Goal: Complete application form: Complete application form

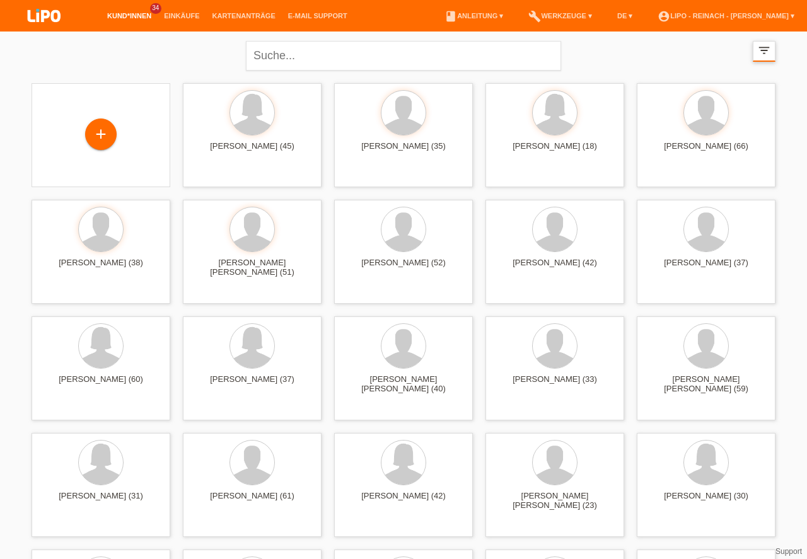
click at [763, 50] on icon "filter_list" at bounding box center [764, 51] width 14 height 14
click at [764, 50] on icon "filter_list" at bounding box center [762, 51] width 14 height 14
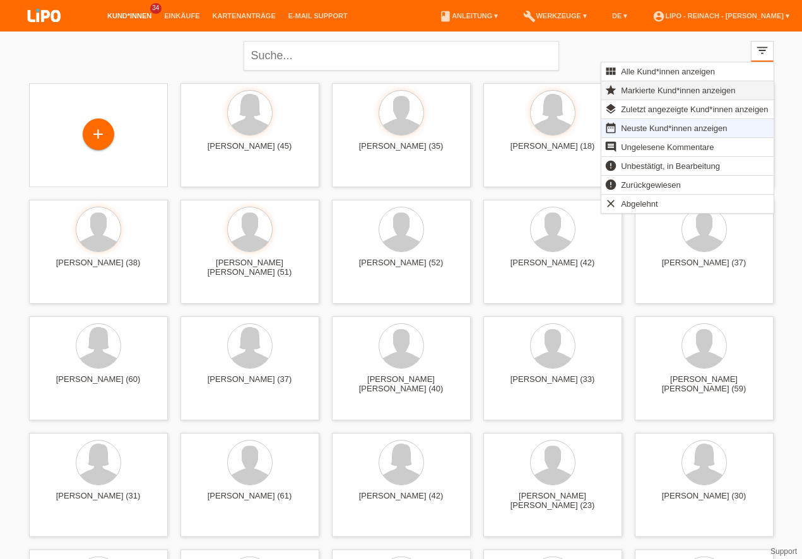
click at [650, 93] on span "Markierte Kund*innen anzeigen" at bounding box center [678, 90] width 118 height 15
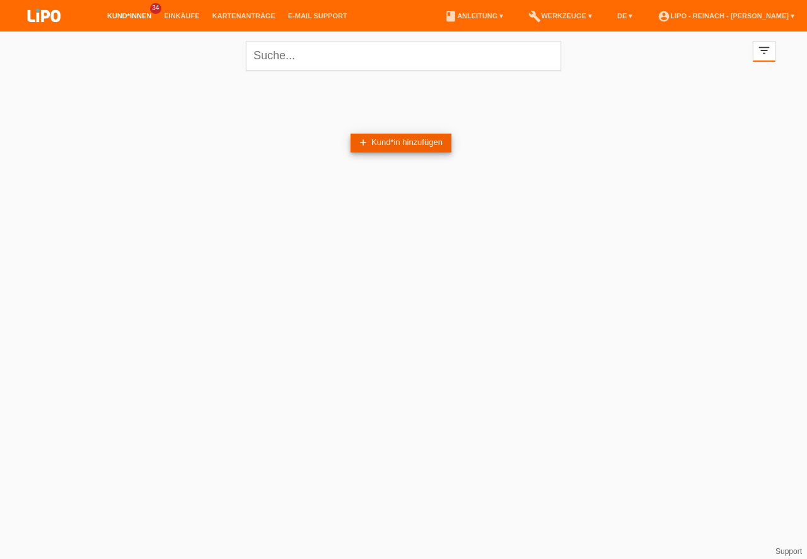
click at [368, 148] on link "add Kund*in hinzufügen" at bounding box center [401, 143] width 101 height 19
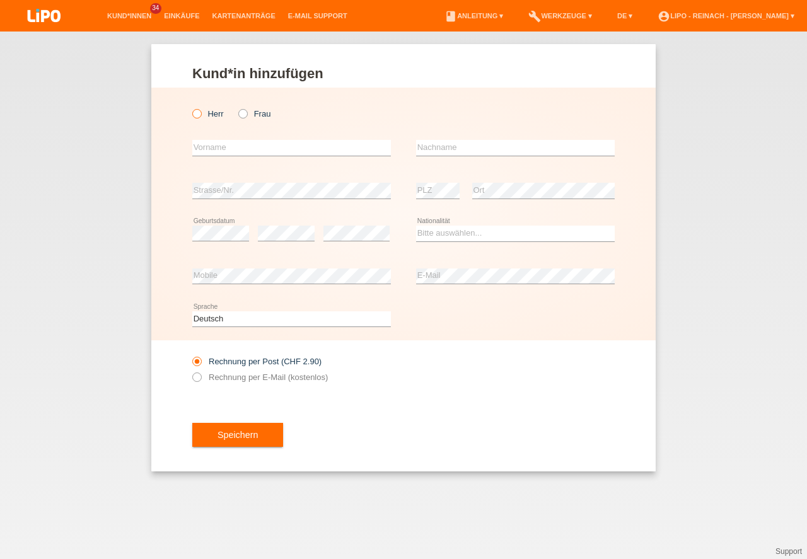
click at [199, 117] on input "Herr" at bounding box center [196, 113] width 8 height 8
radio input "true"
click at [219, 151] on input "text" at bounding box center [291, 148] width 199 height 16
type input "Turan"
click at [450, 151] on input "text" at bounding box center [515, 148] width 199 height 16
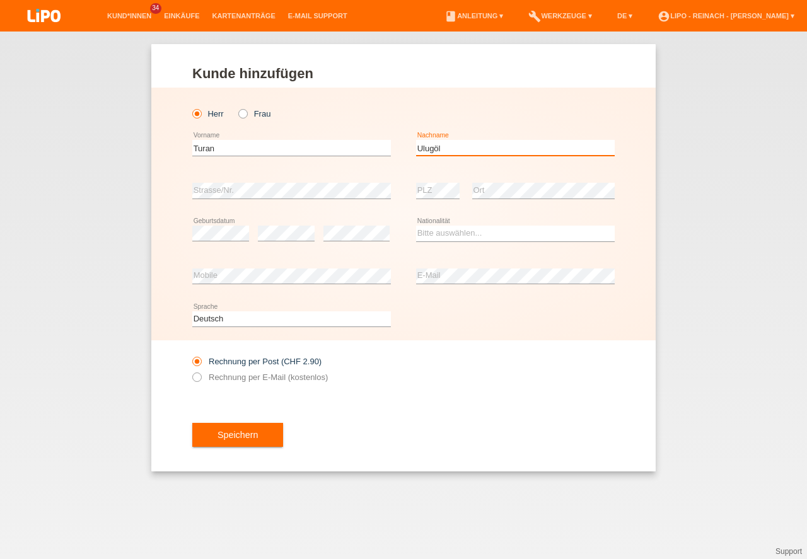
type input "Ulugöl"
click at [475, 240] on select "Bitte auswählen... Schweiz Deutschland Liechtenstein Österreich ------------ Af…" at bounding box center [515, 233] width 199 height 15
select select "CH"
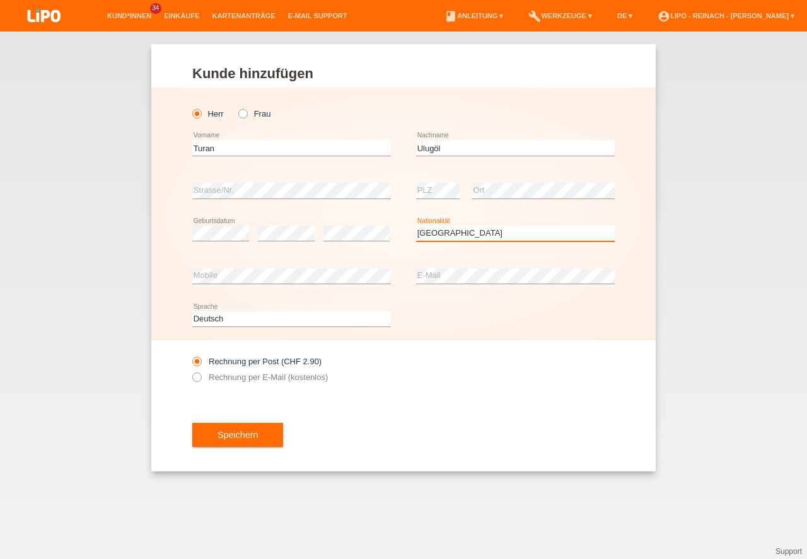
click at [0, 0] on option "Schweiz" at bounding box center [0, 0] width 0 height 0
click at [190, 371] on icon at bounding box center [190, 371] width 0 height 0
click at [200, 382] on input "Rechnung per E-Mail (kostenlos)" at bounding box center [196, 381] width 8 height 16
radio input "true"
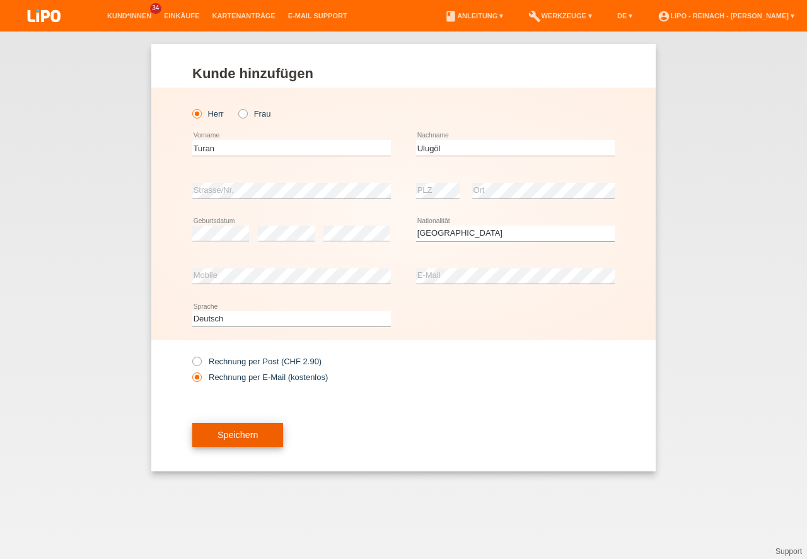
click at [250, 441] on button "Speichern" at bounding box center [237, 435] width 91 height 24
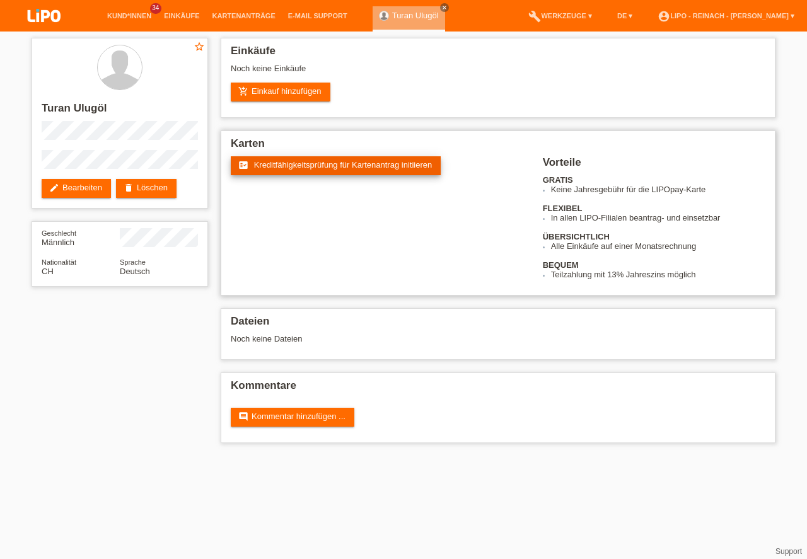
click at [339, 166] on span "Kreditfähigkeitsprüfung für Kartenantrag initiieren" at bounding box center [343, 164] width 178 height 9
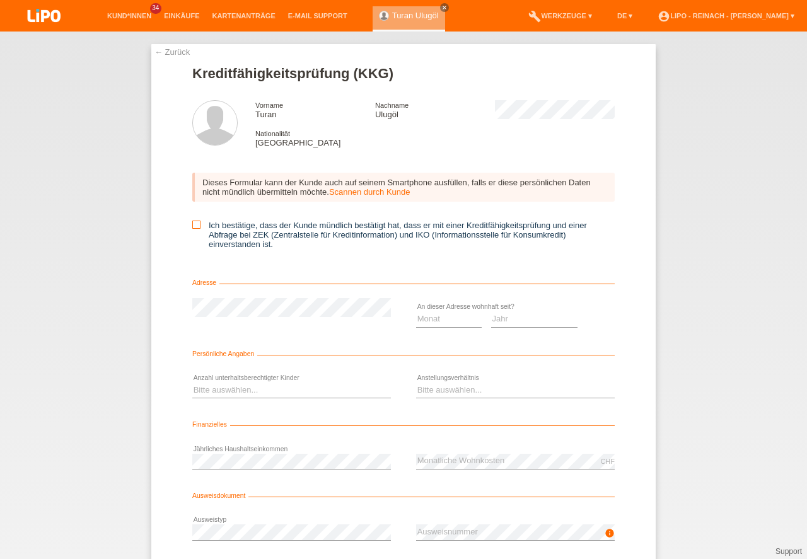
click at [195, 221] on icon at bounding box center [196, 225] width 8 height 8
click at [195, 221] on input "Ich bestätige, dass der Kunde mündlich bestätigt hat, dass er mit einer Kreditf…" at bounding box center [196, 225] width 8 height 8
checkbox input "true"
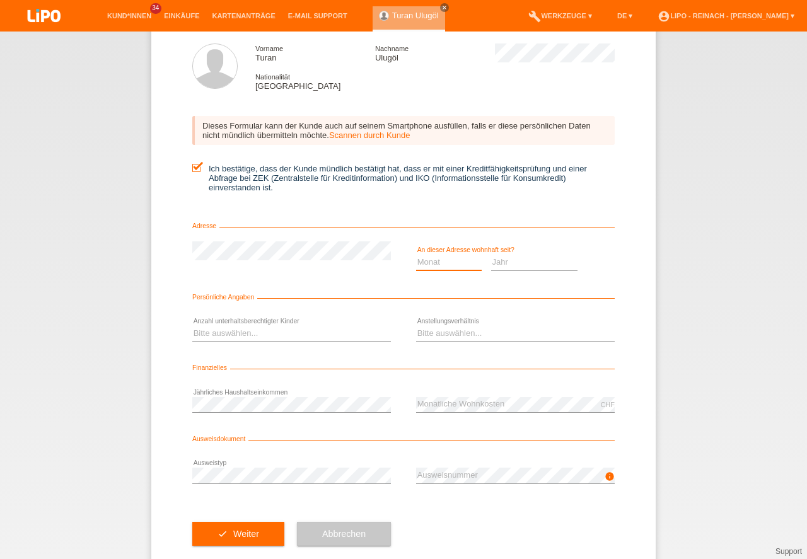
click at [440, 265] on select "Monat 01 02 03 04 05 06 07 08 09 10" at bounding box center [449, 262] width 66 height 15
select select "01"
click at [0, 0] on option "01" at bounding box center [0, 0] width 0 height 0
click at [503, 260] on select "Jahr 2025 2024 2023 2022 2021 2020 2019 2018 2017 2016 2015 2014 2013 2012 2011…" at bounding box center [534, 262] width 87 height 15
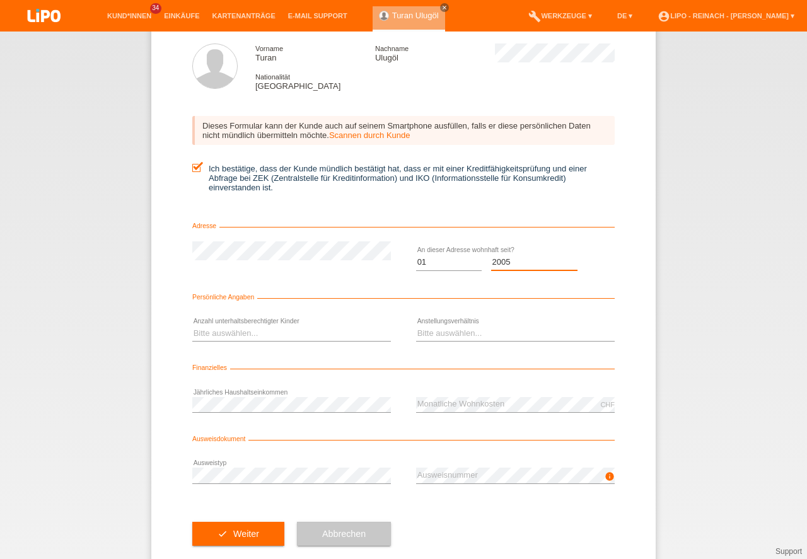
select select "2005"
click at [220, 334] on select "Bitte auswählen... 0 1 2 3 4 5 6 7 8 9" at bounding box center [291, 333] width 199 height 15
select select "0"
click at [0, 0] on option "0" at bounding box center [0, 0] width 0 height 0
click at [443, 332] on select "Bitte auswählen... Unbefristet Befristet Lehrling/Student Pensioniert Nicht arb…" at bounding box center [515, 333] width 199 height 15
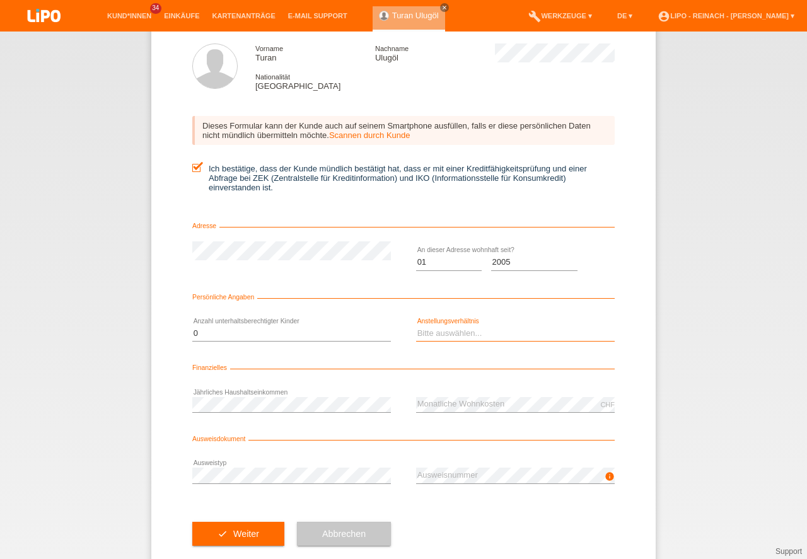
select select "UNLIMITED"
click at [0, 0] on option "Unbefristet" at bounding box center [0, 0] width 0 height 0
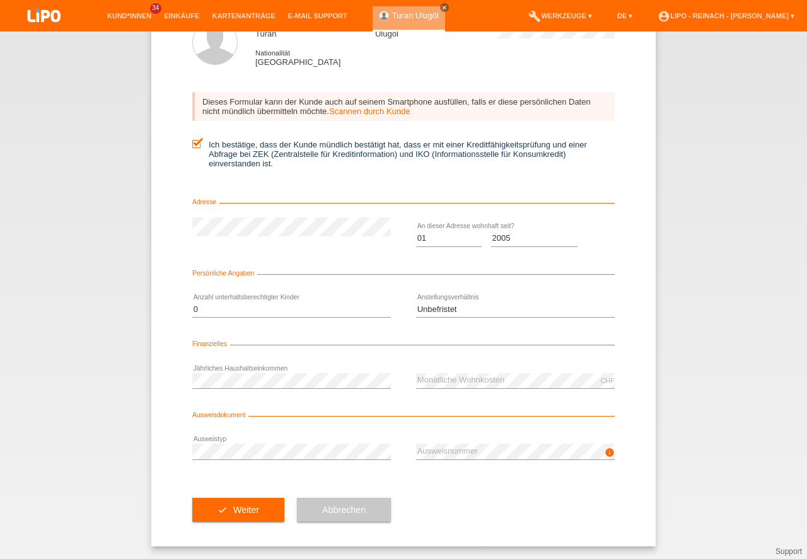
click at [545, 511] on div "check Weiter Abbrechen" at bounding box center [403, 510] width 423 height 73
click at [263, 516] on button "check Weiter" at bounding box center [238, 510] width 92 height 24
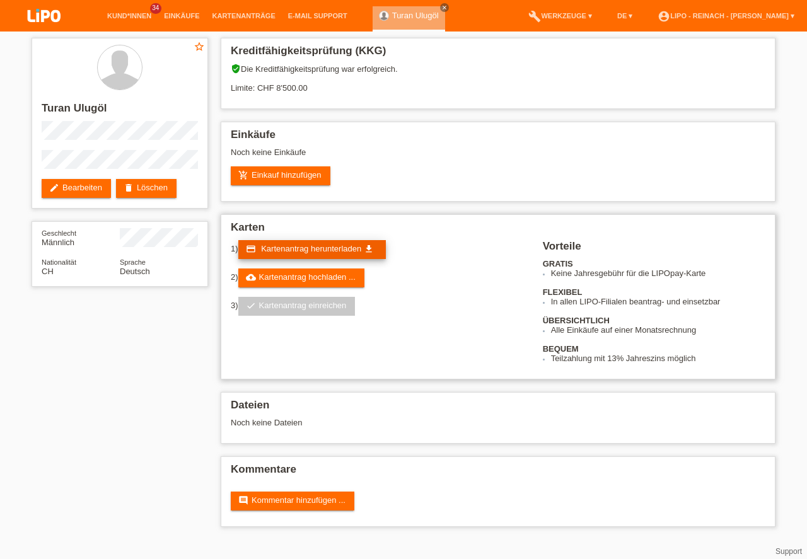
click at [325, 248] on span "Kartenantrag herunterladen" at bounding box center [311, 248] width 100 height 9
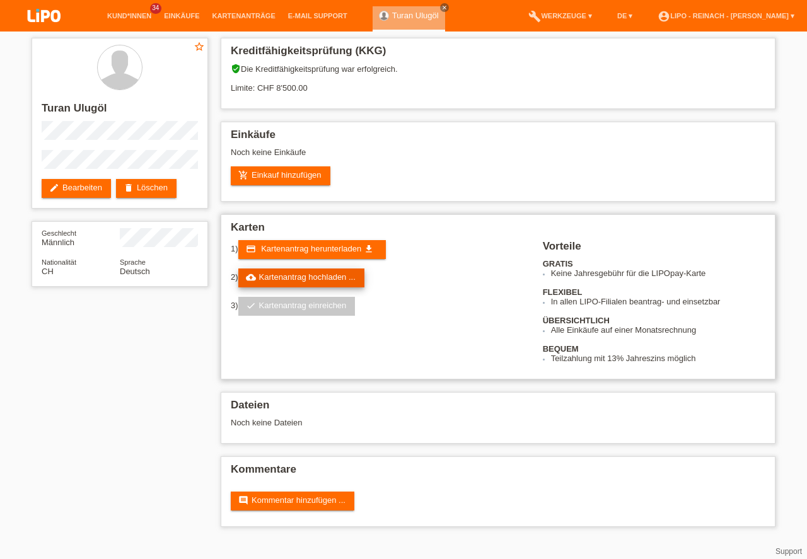
click at [313, 278] on link "cloud_upload Kartenantrag hochladen ..." at bounding box center [301, 278] width 126 height 19
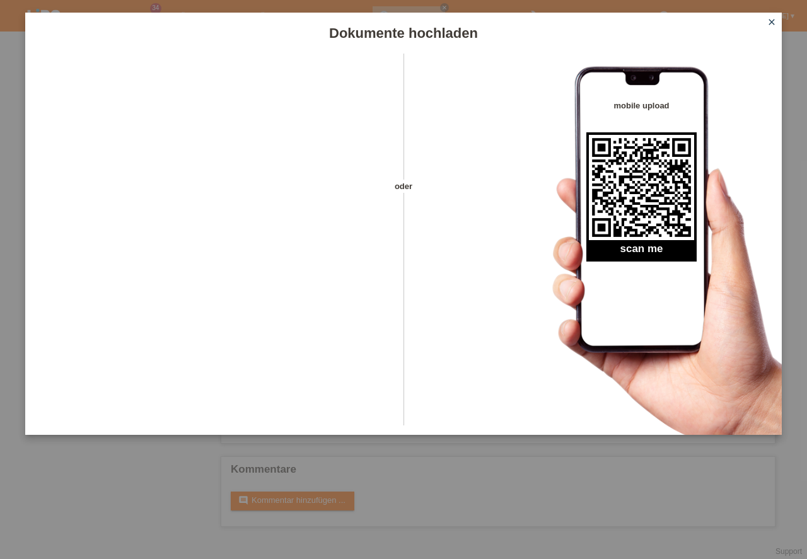
click at [772, 21] on icon "close" at bounding box center [772, 22] width 10 height 10
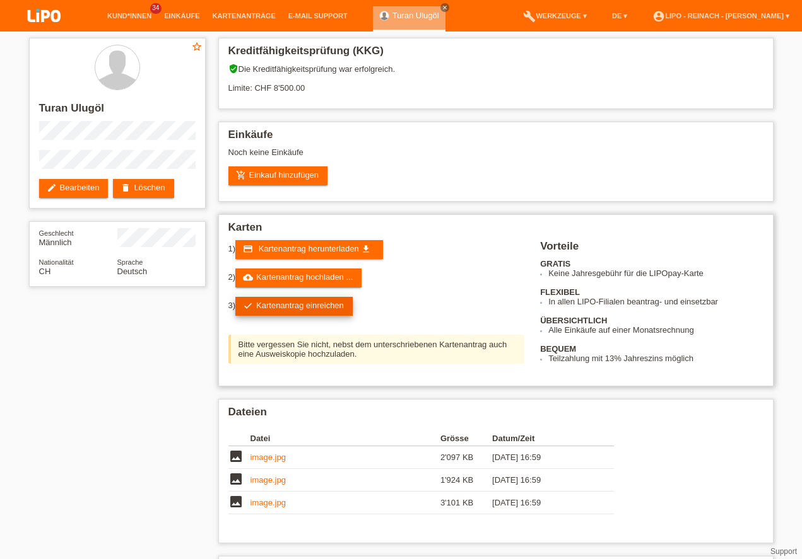
click at [324, 305] on link "check Kartenantrag einreichen" at bounding box center [293, 306] width 117 height 19
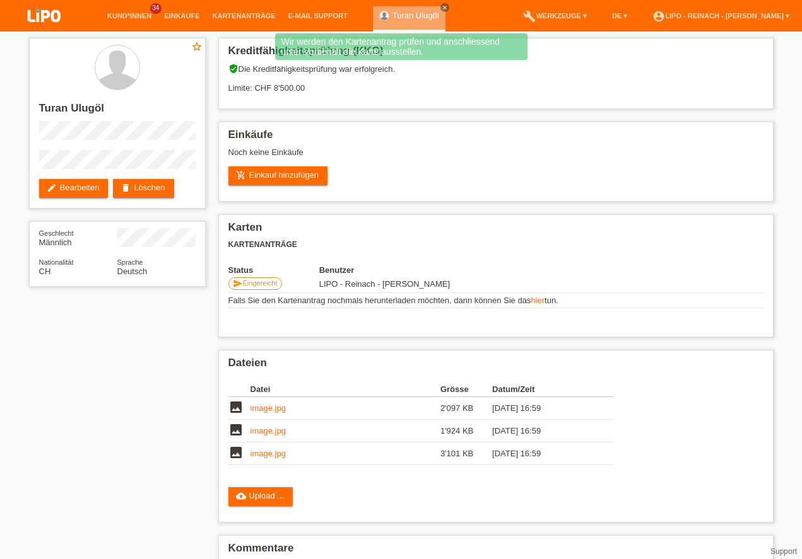
click at [42, 16] on img at bounding box center [44, 16] width 63 height 33
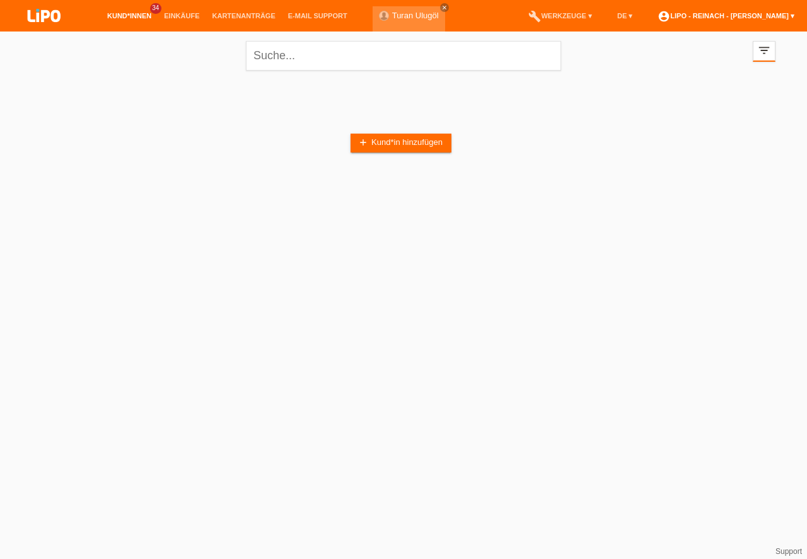
click at [752, 15] on link "account_circle LIPO - Reinach - [PERSON_NAME] ▾" at bounding box center [725, 16] width 149 height 8
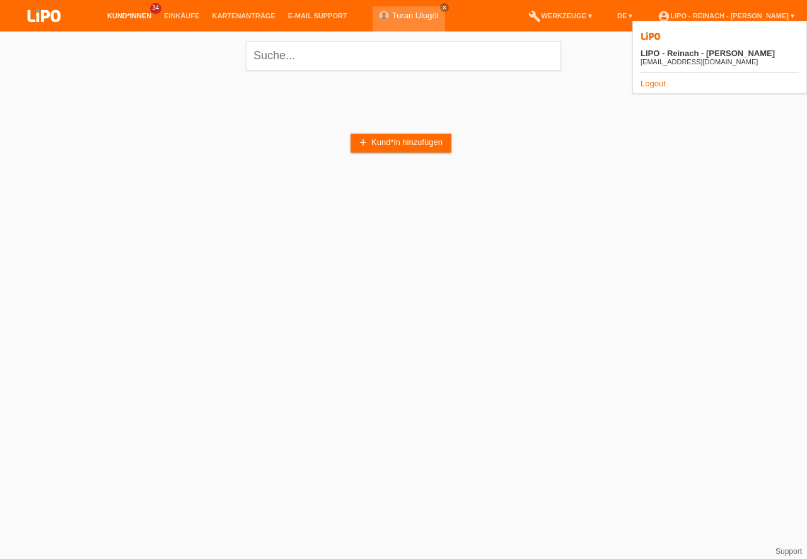
click at [623, 149] on div "add Kund*in hinzufügen" at bounding box center [404, 143] width 744 height 120
click at [54, 11] on img at bounding box center [44, 16] width 63 height 33
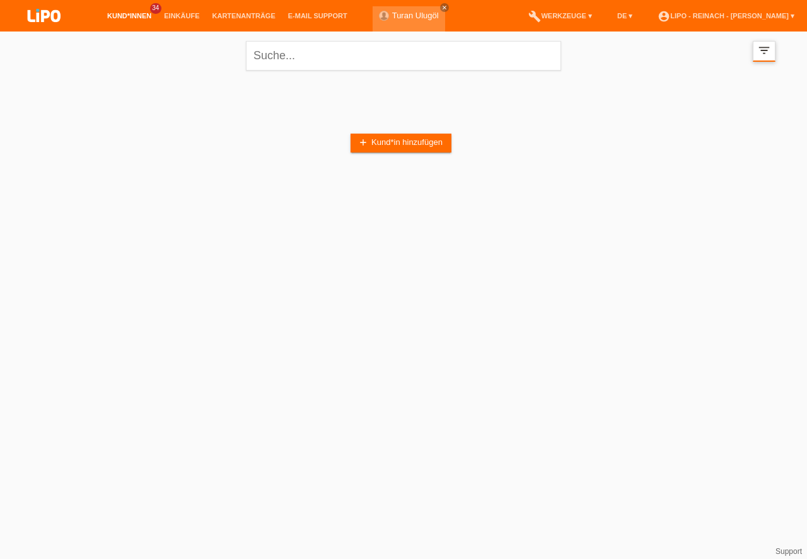
click at [769, 50] on icon "filter_list" at bounding box center [764, 51] width 14 height 14
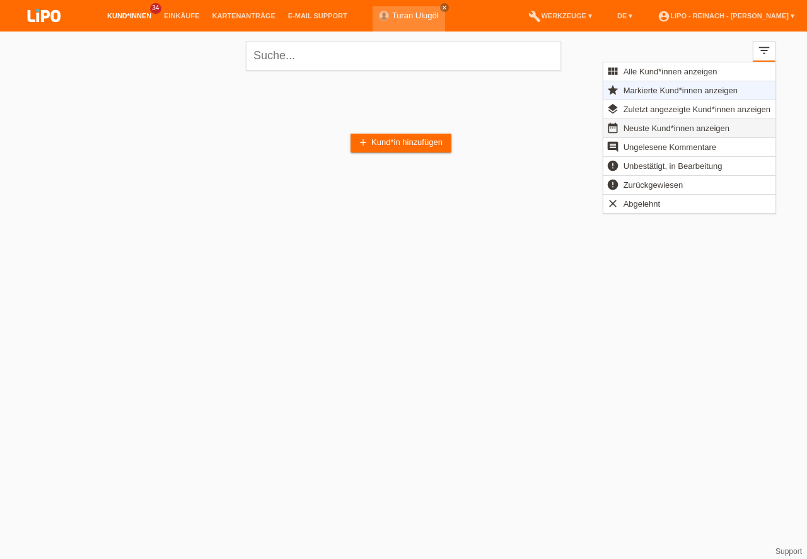
click at [660, 130] on span "Neuste Kund*innen anzeigen" at bounding box center [677, 127] width 110 height 15
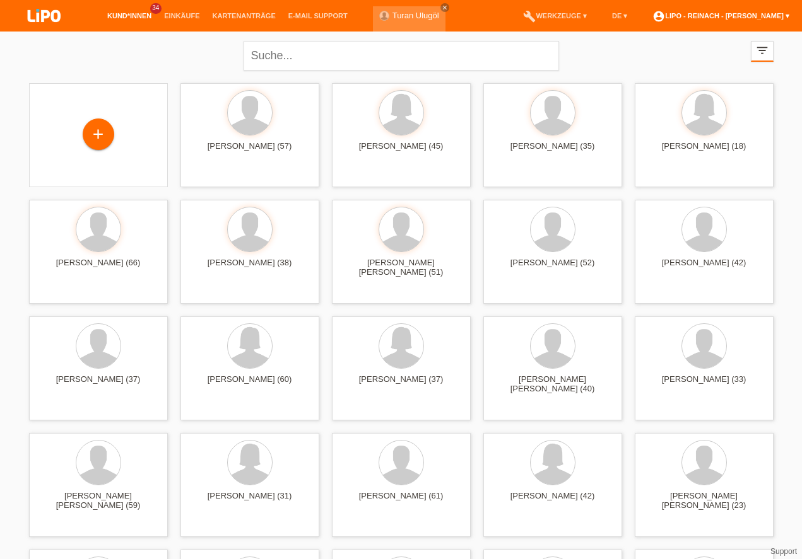
click at [743, 16] on link "account_circle LIPO - Reinach - [PERSON_NAME] ▾" at bounding box center [720, 16] width 149 height 8
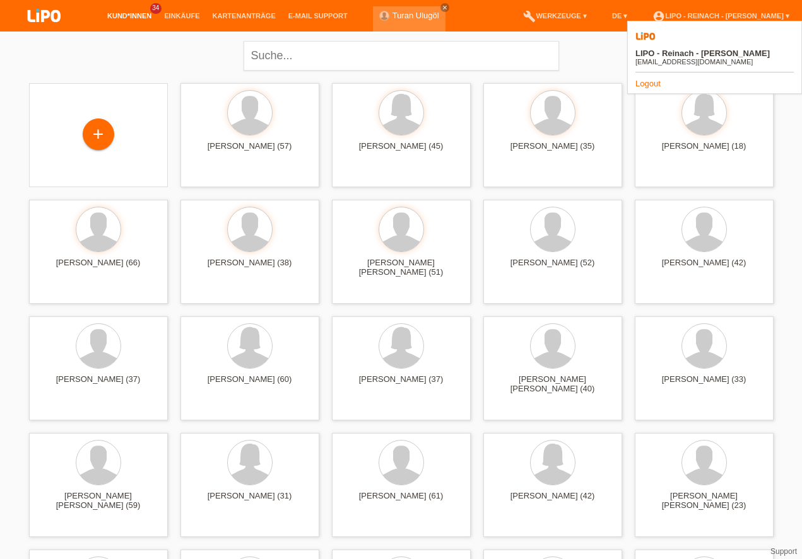
click at [645, 79] on link "Logout" at bounding box center [647, 83] width 25 height 9
